Goal: Transaction & Acquisition: Book appointment/travel/reservation

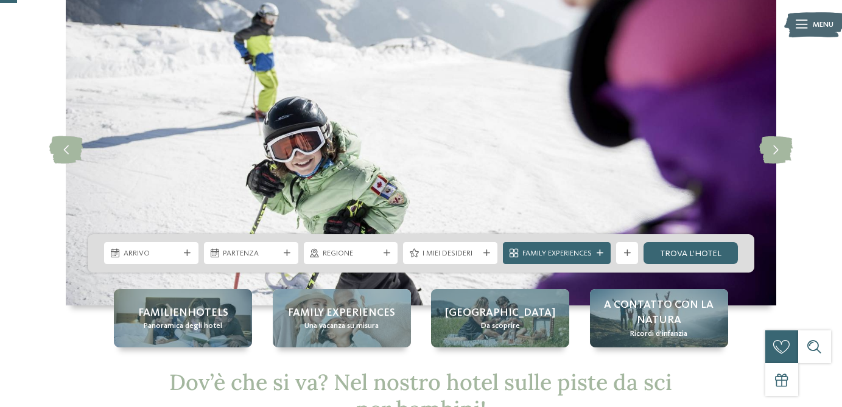
scroll to position [60, 0]
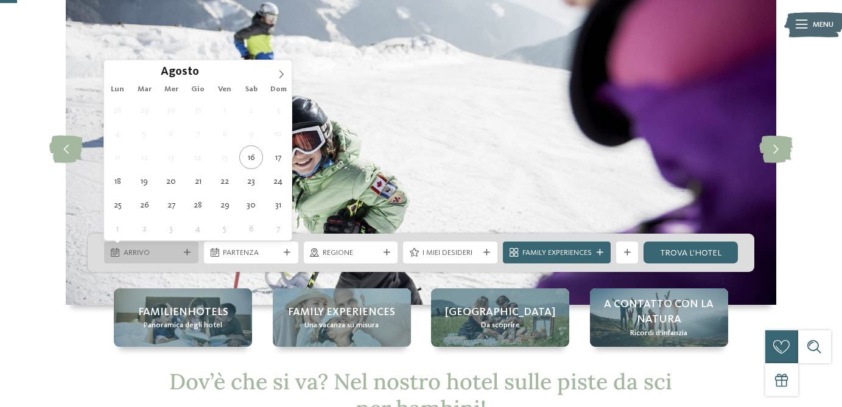
click at [175, 252] on span "Arrivo" at bounding box center [152, 253] width 56 height 11
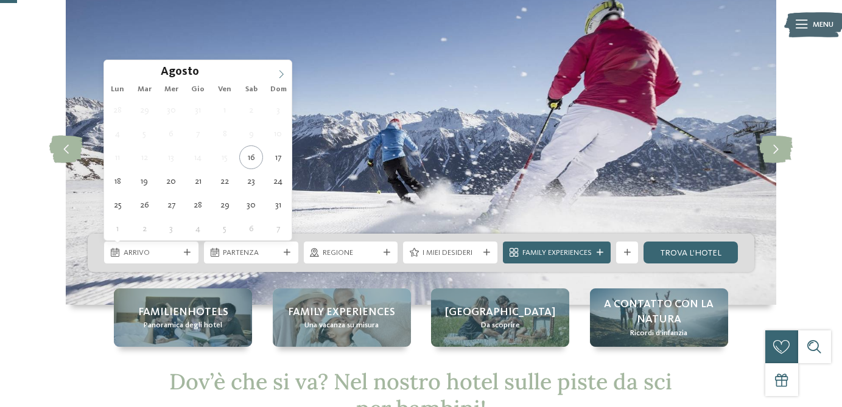
click at [281, 75] on icon at bounding box center [281, 74] width 9 height 9
type input "****"
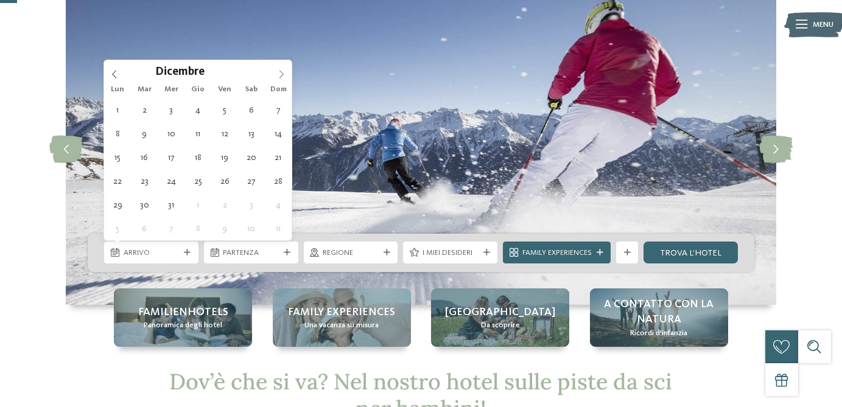
click at [281, 75] on icon at bounding box center [281, 74] width 9 height 9
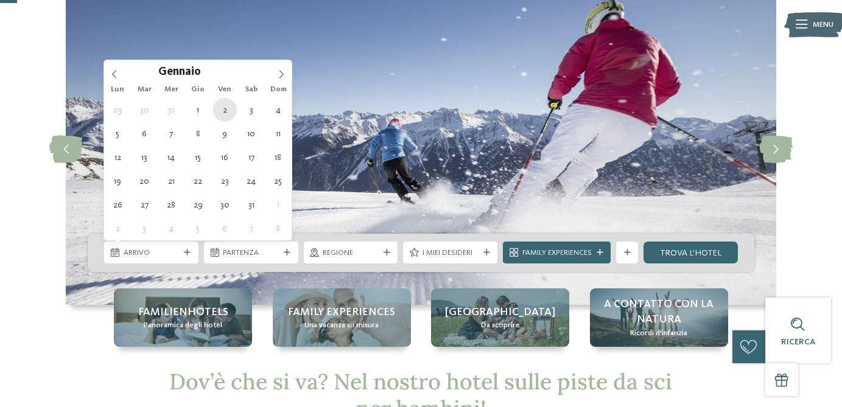
type div "[DATE]"
type input "****"
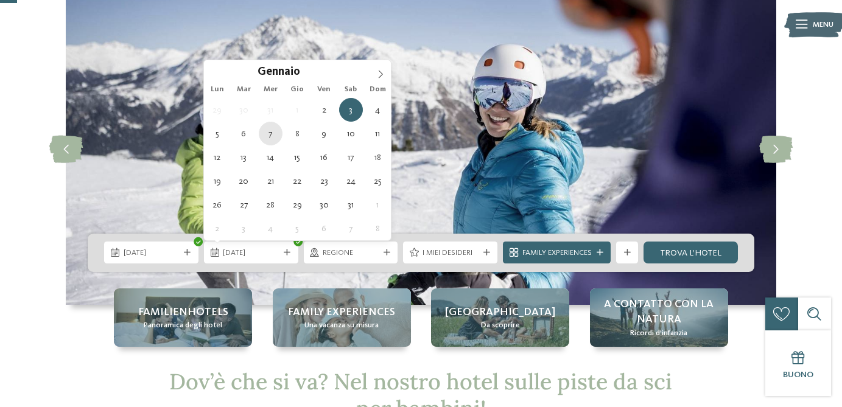
type div "[DATE]"
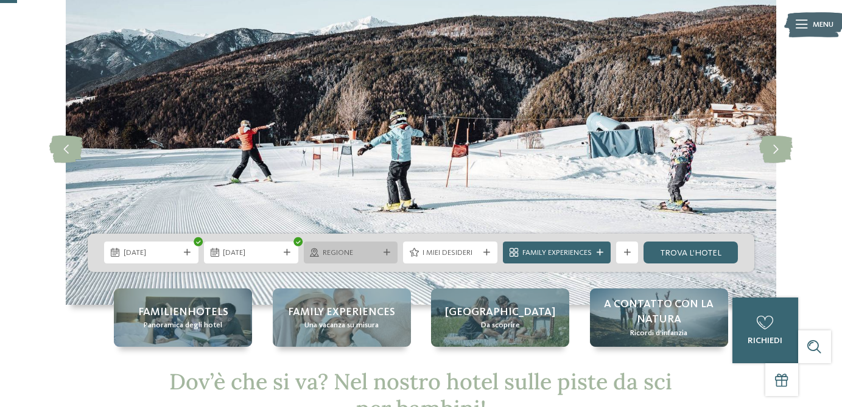
click at [366, 251] on span "Regione" at bounding box center [351, 253] width 56 height 11
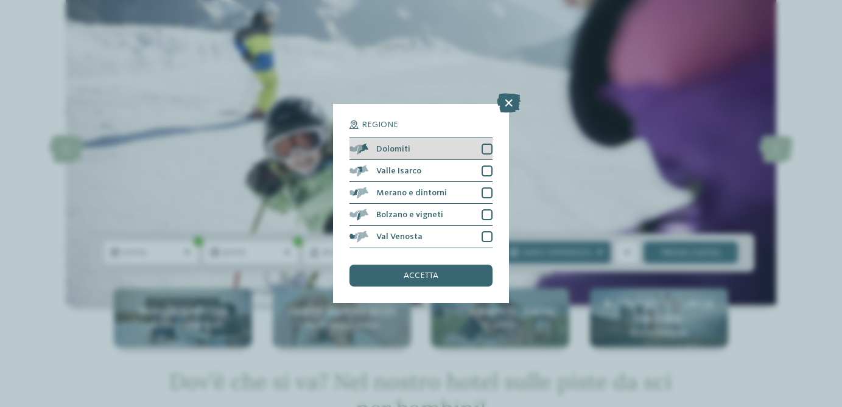
click at [486, 146] on div at bounding box center [486, 149] width 11 height 11
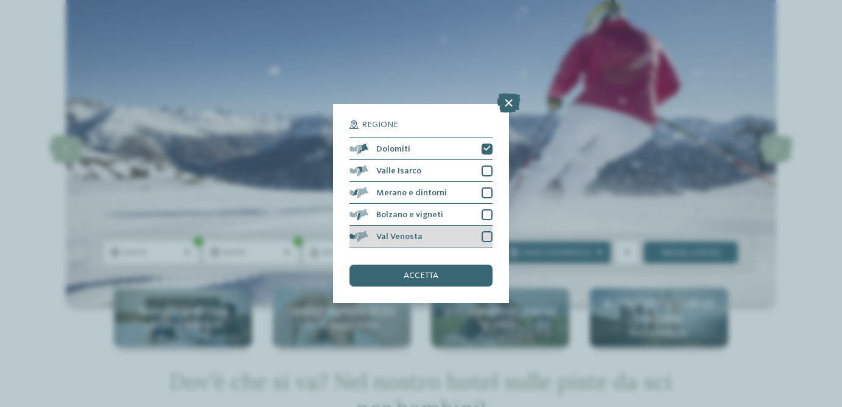
click at [487, 234] on div at bounding box center [486, 236] width 11 height 11
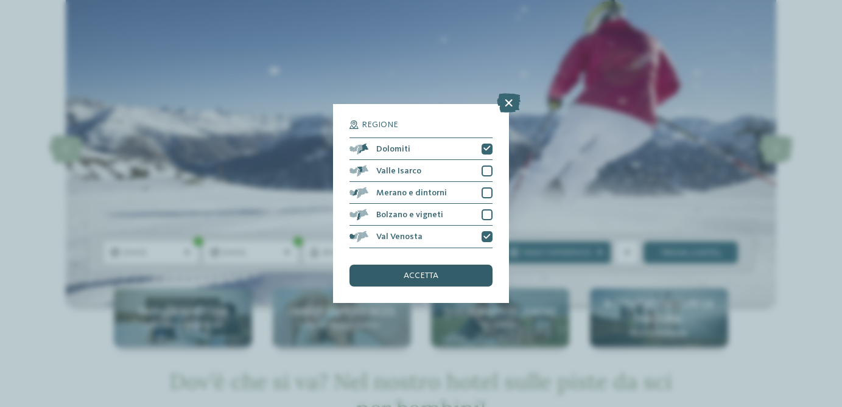
click at [472, 276] on div "accetta" at bounding box center [420, 276] width 142 height 22
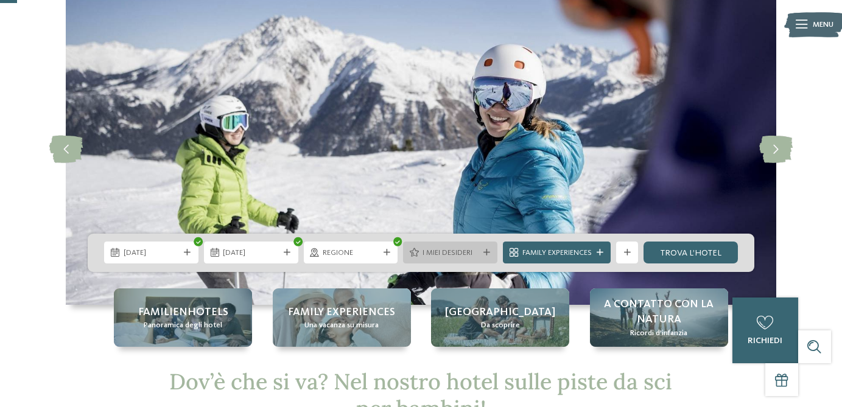
click at [488, 254] on icon at bounding box center [486, 253] width 7 height 7
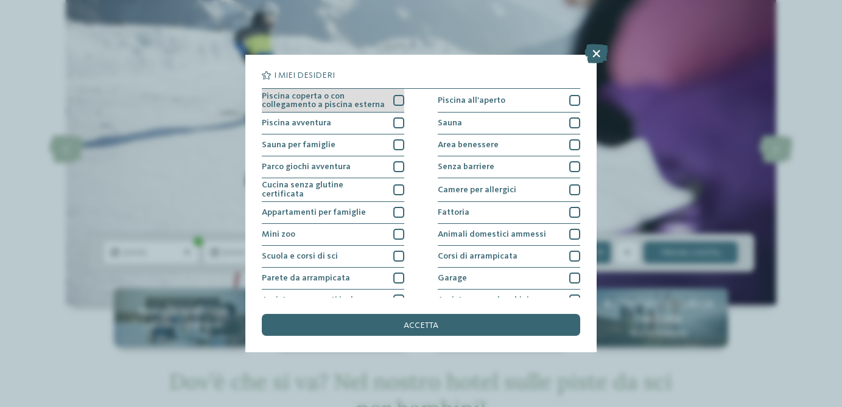
click at [399, 97] on div at bounding box center [398, 100] width 11 height 11
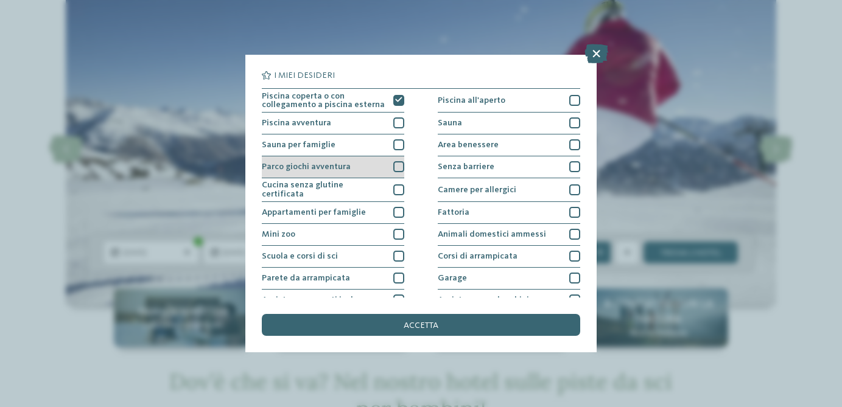
click at [399, 166] on div at bounding box center [398, 166] width 11 height 11
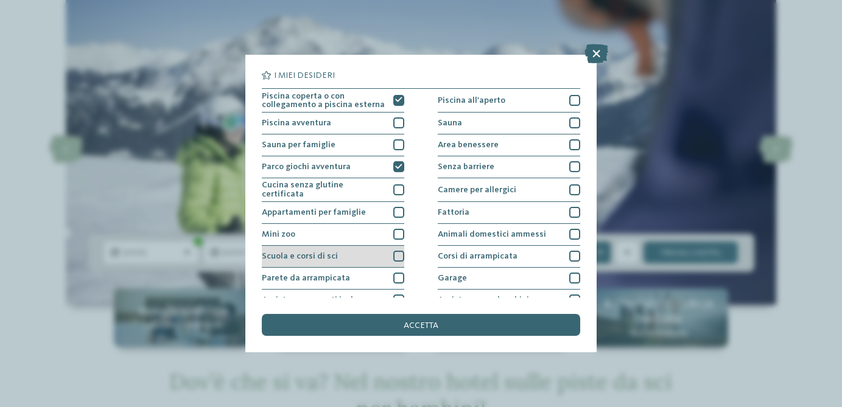
click at [400, 253] on div at bounding box center [398, 256] width 11 height 11
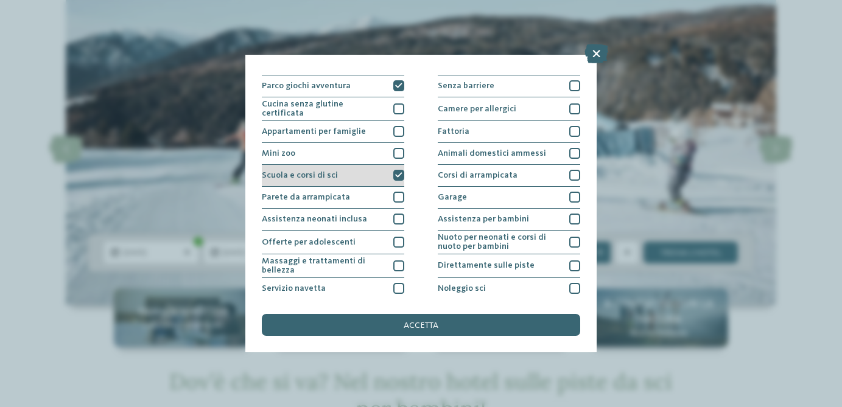
scroll to position [83, 0]
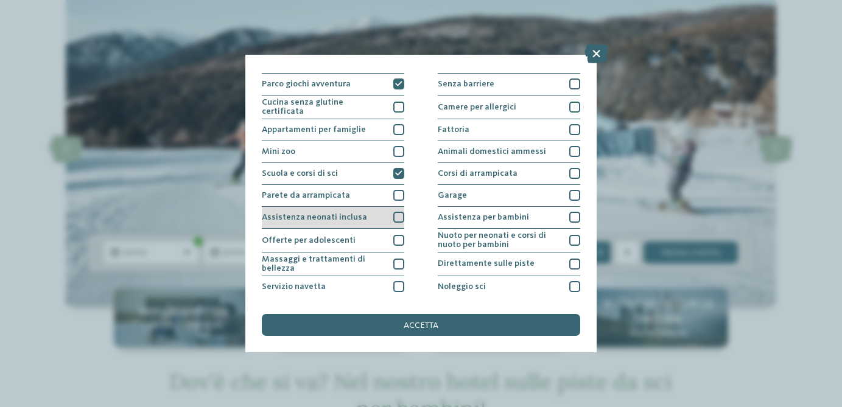
click at [398, 212] on div at bounding box center [398, 217] width 11 height 11
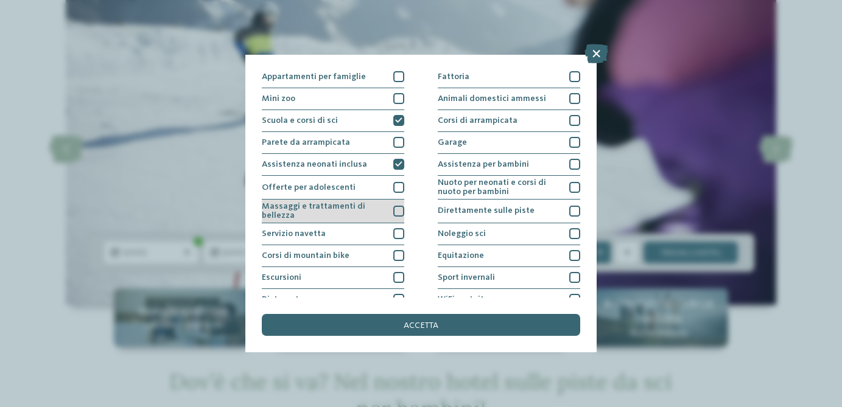
scroll to position [138, 0]
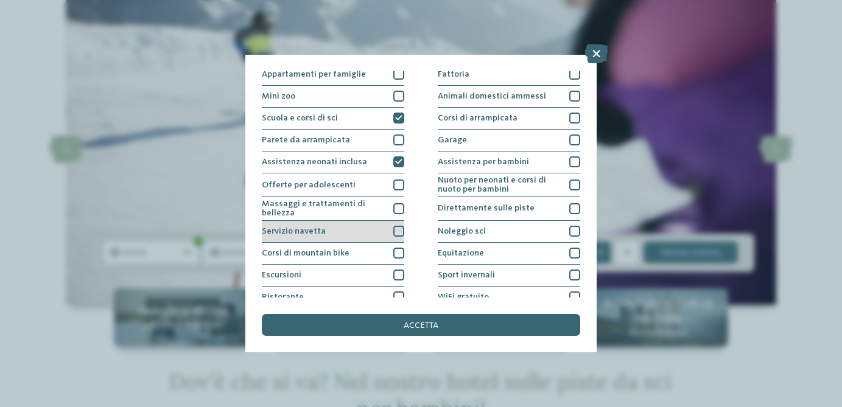
click at [400, 229] on div at bounding box center [398, 231] width 11 height 11
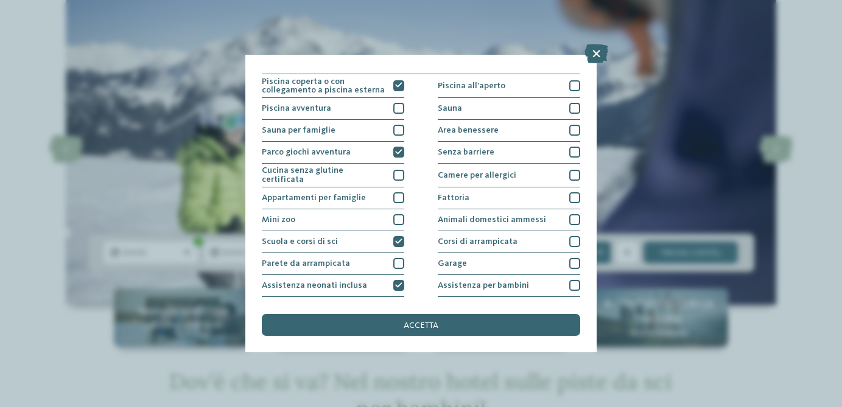
scroll to position [0, 0]
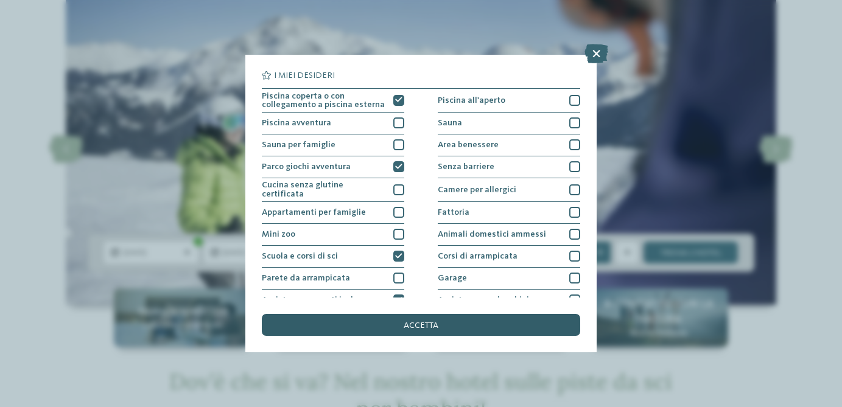
click at [442, 332] on div "accetta" at bounding box center [421, 325] width 318 height 22
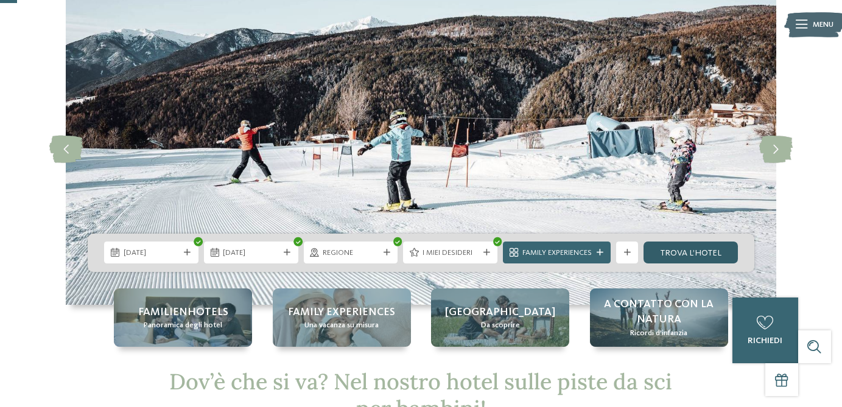
click at [663, 248] on link "trova l’hotel" at bounding box center [690, 253] width 94 height 22
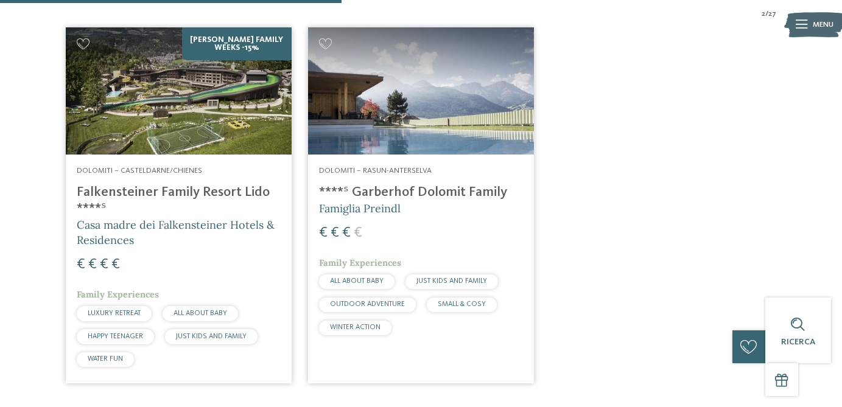
scroll to position [432, 0]
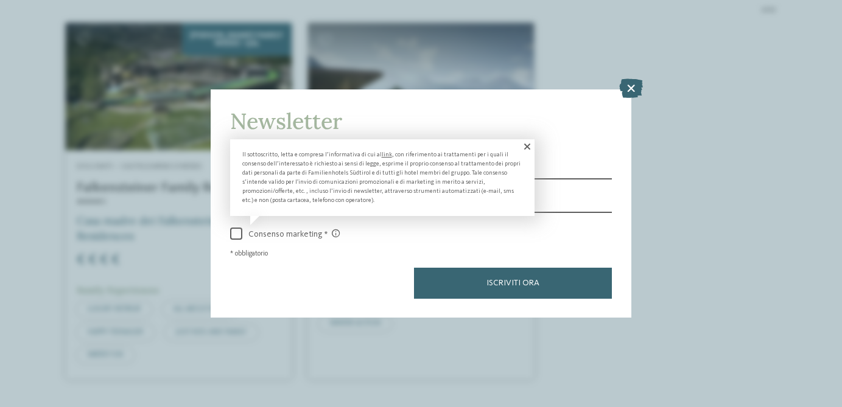
click at [240, 236] on span at bounding box center [236, 234] width 12 height 12
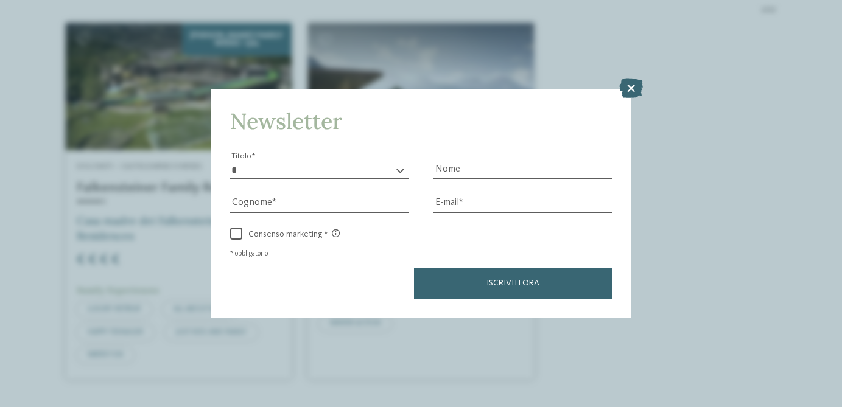
click at [319, 171] on select "* ****** ******* ******** ******" at bounding box center [319, 170] width 179 height 18
select select "*"
click at [466, 167] on input "Nome" at bounding box center [522, 170] width 179 height 18
type input "*****"
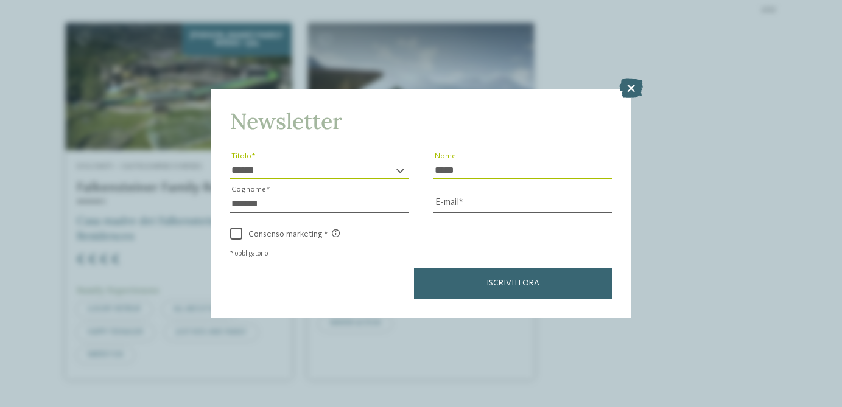
type input "*******"
type input "**********"
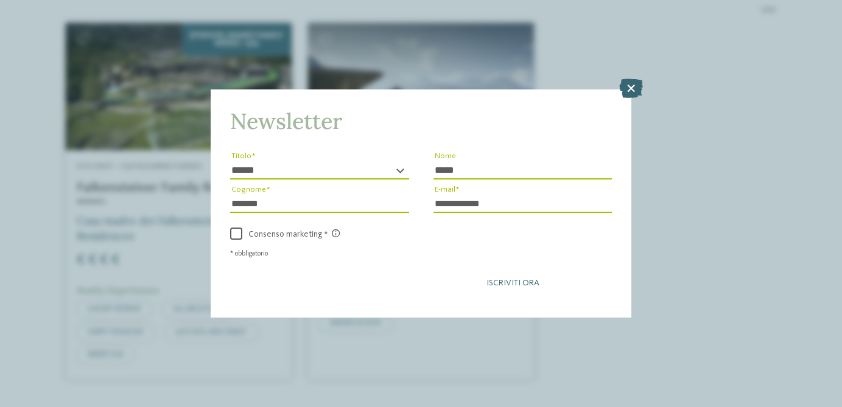
click at [534, 285] on span "Iscriviti ora" at bounding box center [512, 283] width 53 height 9
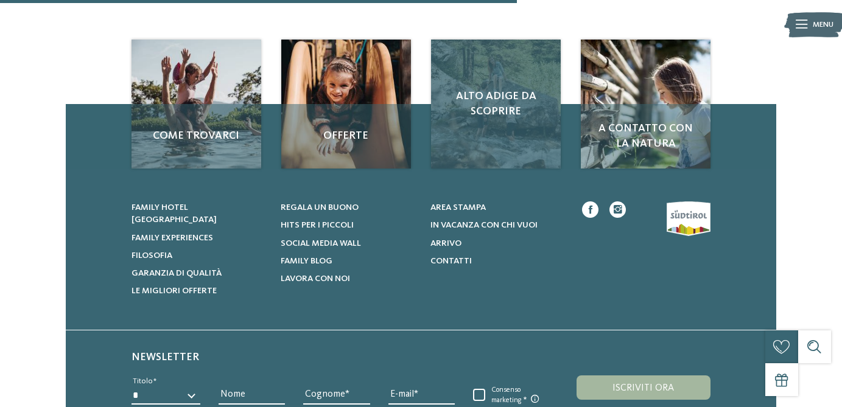
scroll to position [224, 0]
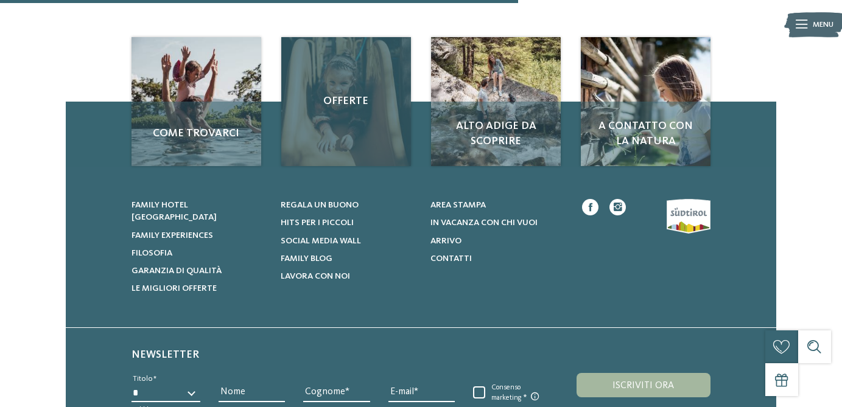
click at [360, 82] on div "Offerte" at bounding box center [345, 101] width 129 height 129
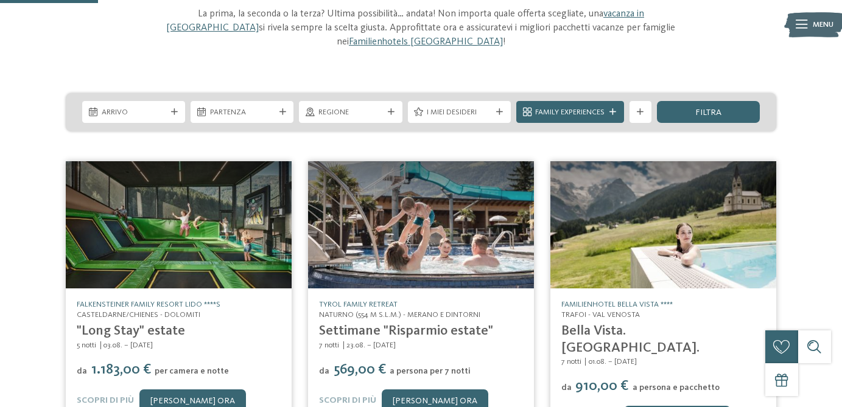
scroll to position [122, 0]
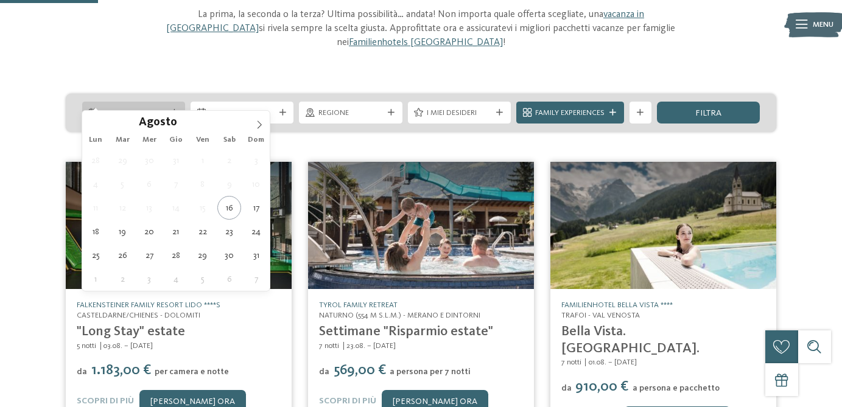
click at [148, 108] on span "Arrivo" at bounding box center [134, 113] width 65 height 11
click at [259, 124] on icon at bounding box center [259, 125] width 9 height 9
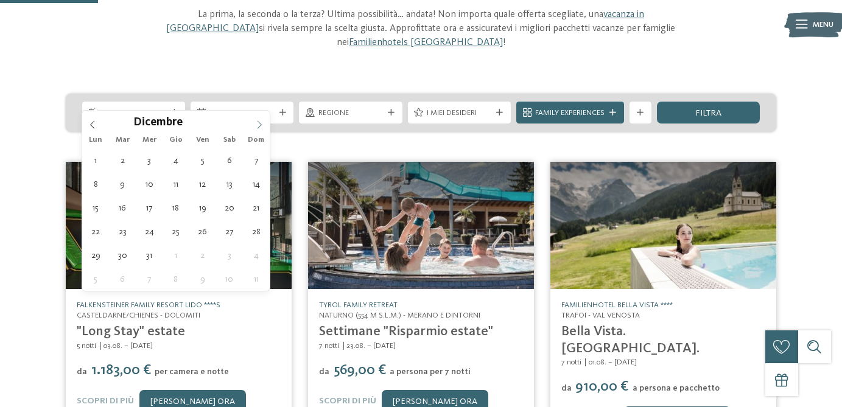
click at [259, 124] on icon at bounding box center [259, 125] width 9 height 9
click at [259, 122] on icon at bounding box center [259, 125] width 4 height 8
type input "****"
click at [93, 122] on icon at bounding box center [92, 125] width 4 height 8
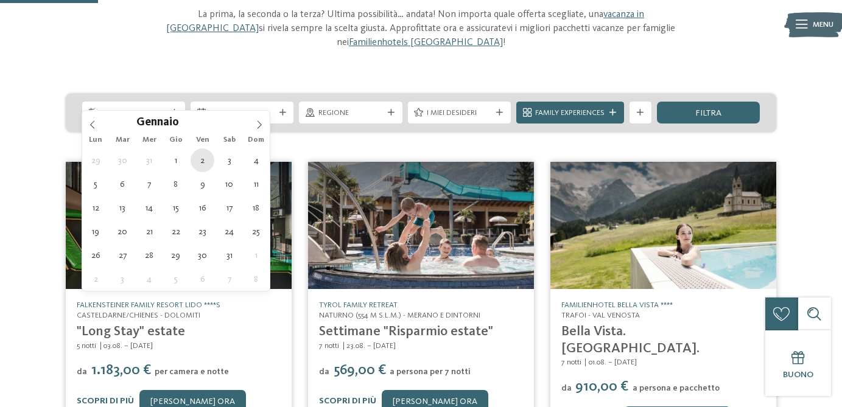
type div "[DATE]"
type input "****"
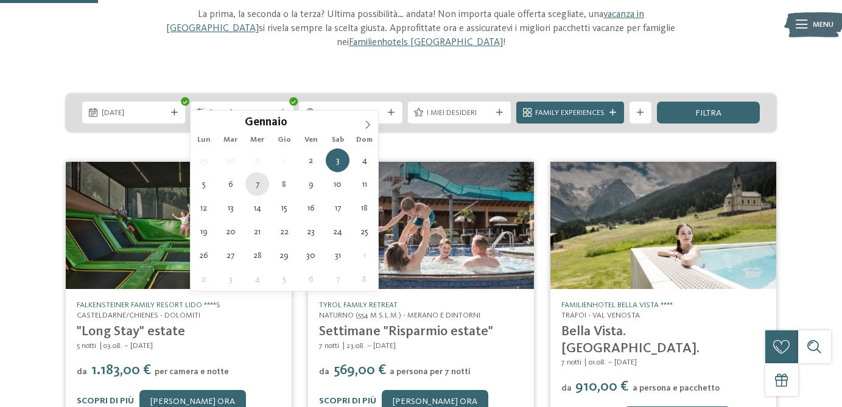
type div "[DATE]"
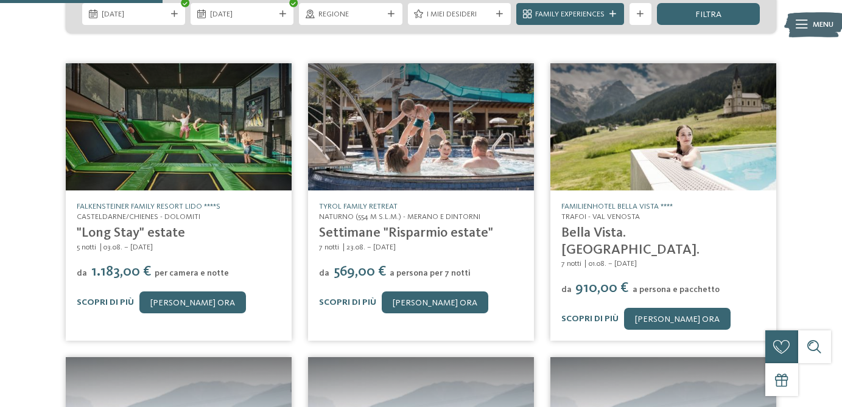
scroll to position [162, 0]
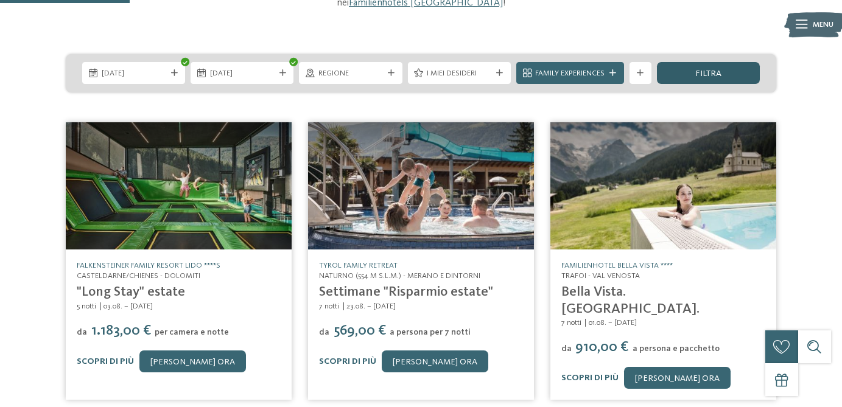
click at [691, 63] on div "filtra" at bounding box center [708, 73] width 103 height 22
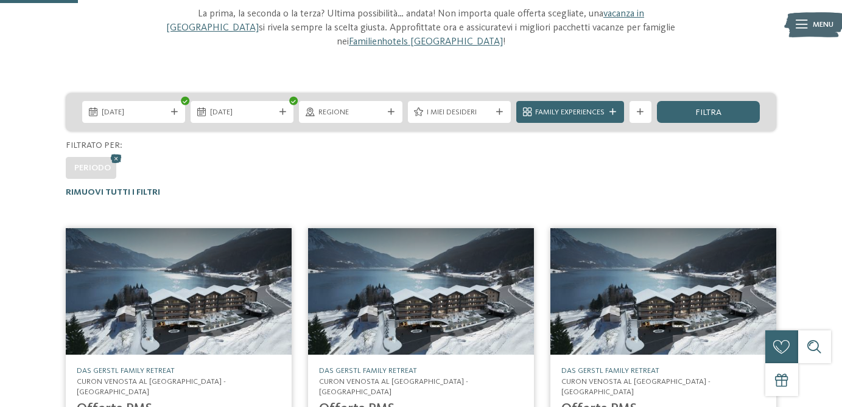
scroll to position [85, 0]
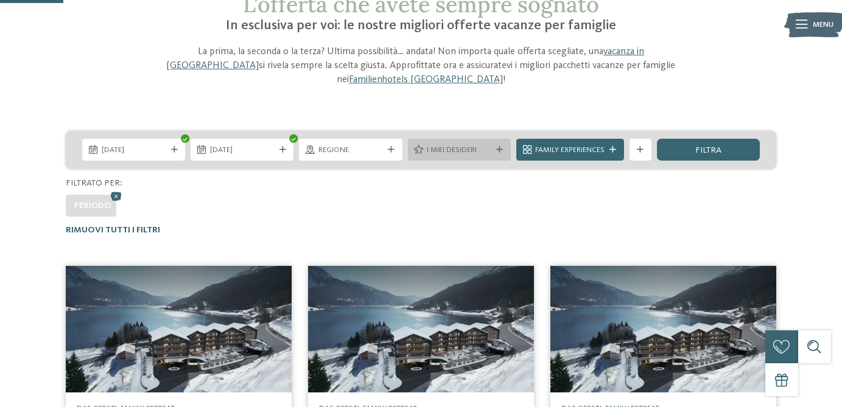
click at [474, 143] on div "I miei desideri" at bounding box center [459, 150] width 103 height 22
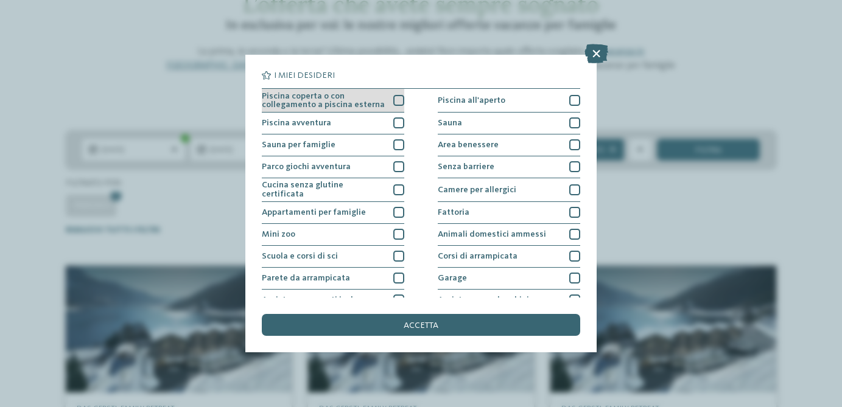
click at [370, 105] on span "Piscina coperta o con collegamento a piscina esterna" at bounding box center [324, 101] width 124 height 18
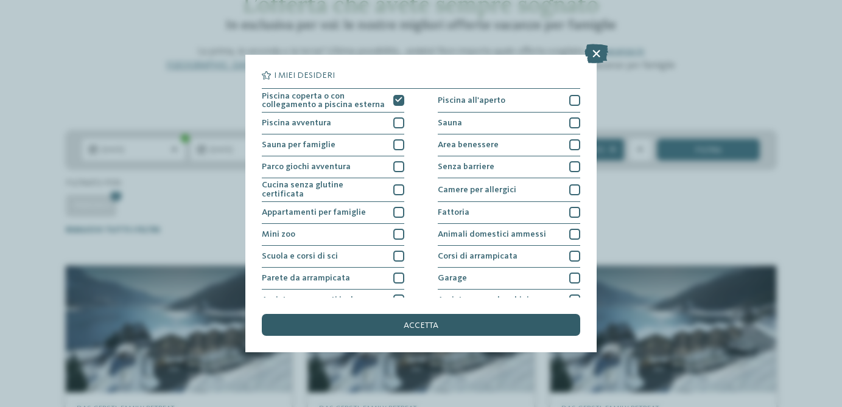
click at [446, 320] on div "accetta" at bounding box center [421, 325] width 318 height 22
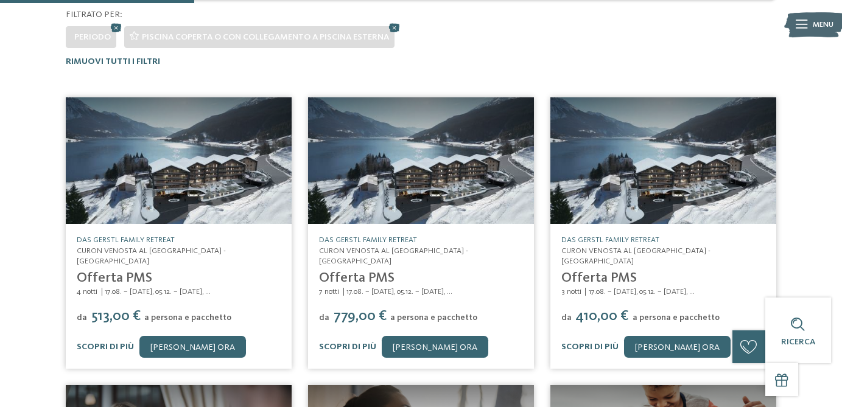
scroll to position [262, 0]
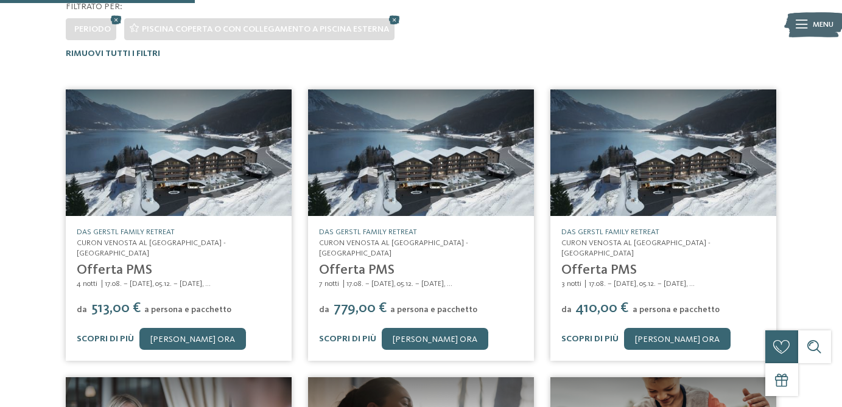
click at [282, 179] on img at bounding box center [179, 152] width 226 height 127
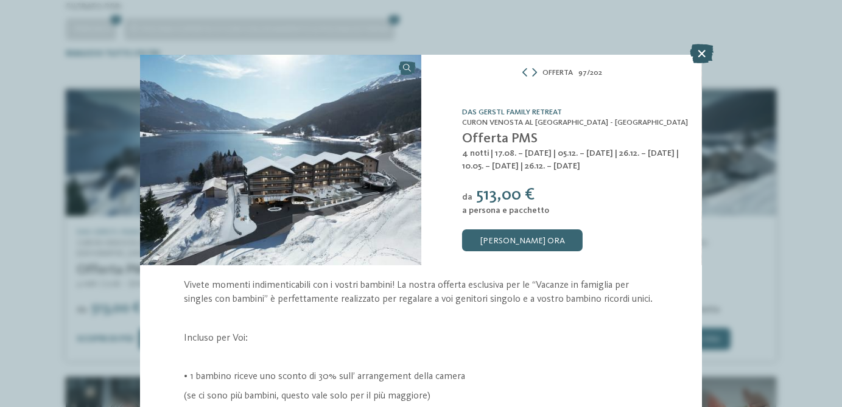
click at [702, 50] on icon at bounding box center [702, 53] width 24 height 19
